Goal: Check status

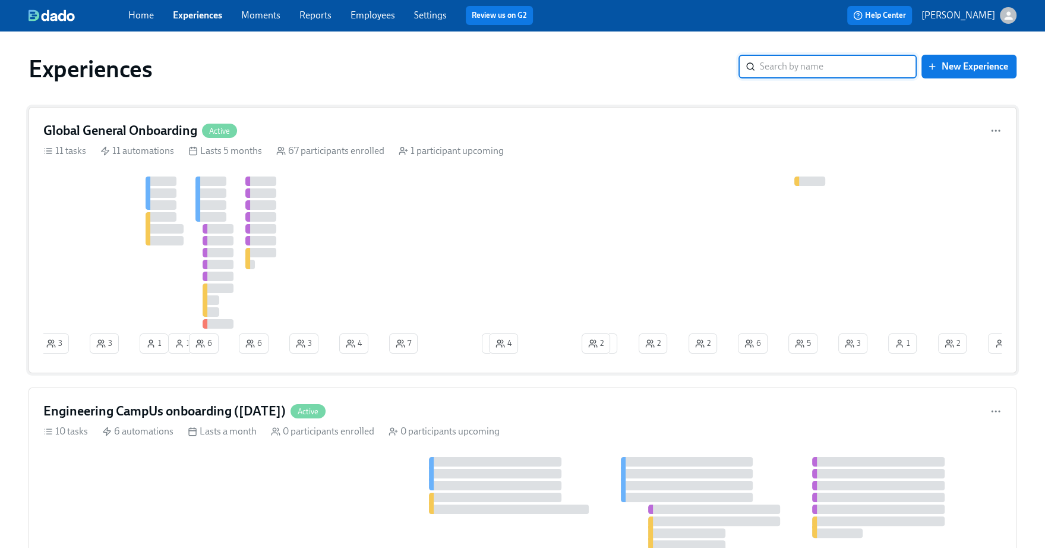
click at [249, 138] on div "Global General Onboarding Active" at bounding box center [522, 131] width 958 height 18
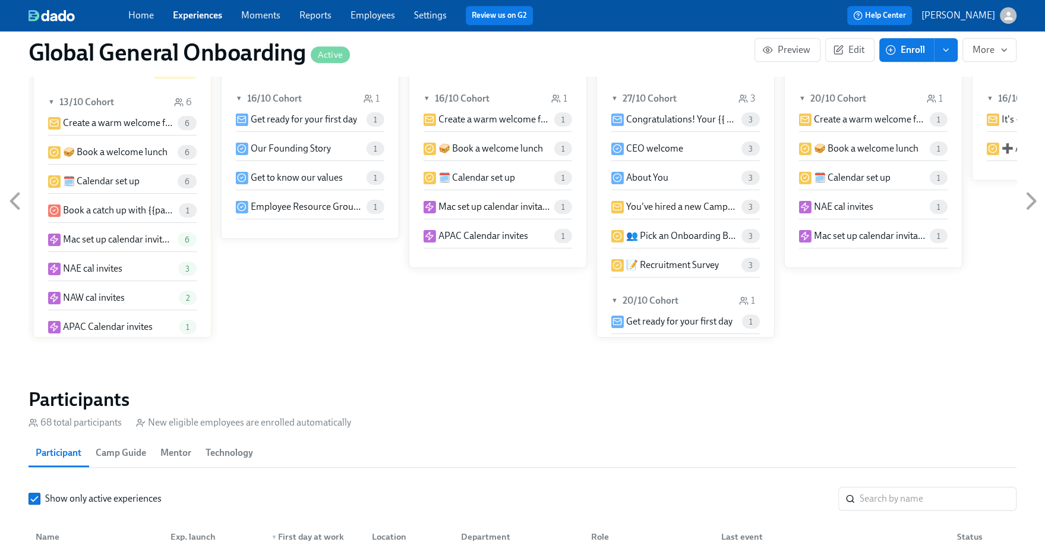
scroll to position [1079, 0]
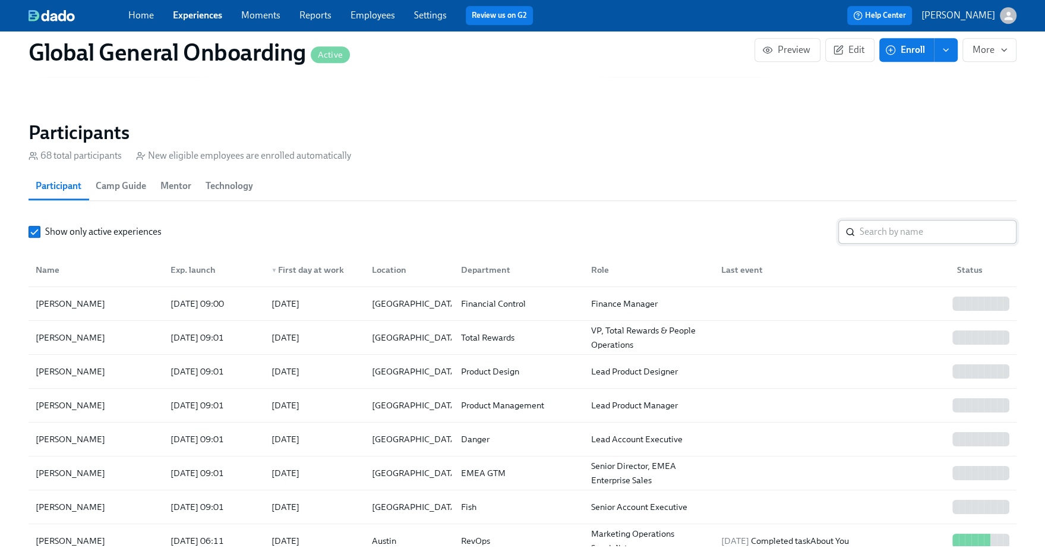
click at [882, 242] on input "search" at bounding box center [937, 232] width 157 height 24
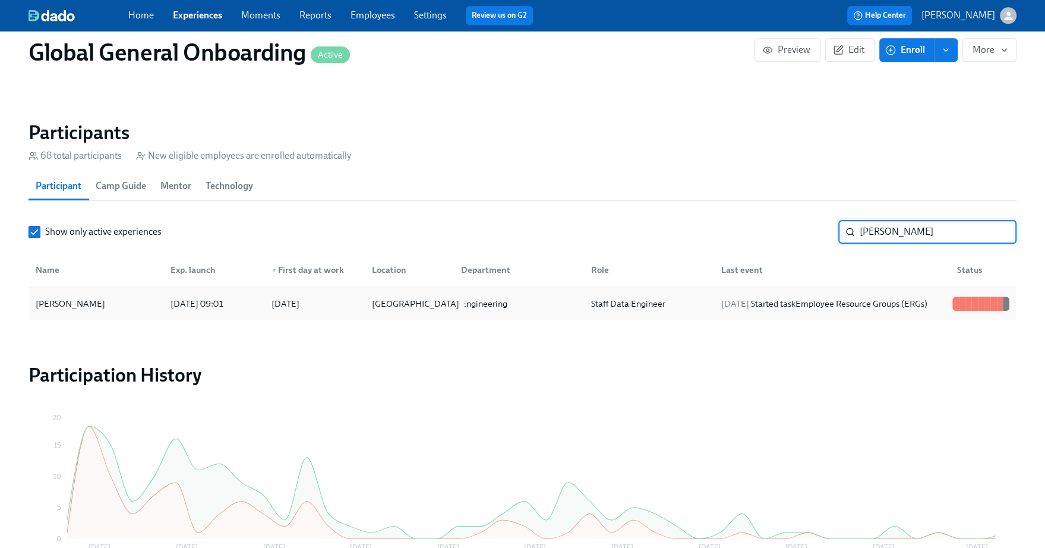
type input "[PERSON_NAME]"
click at [383, 309] on div "[GEOGRAPHIC_DATA]" at bounding box center [415, 303] width 97 height 14
